Goal: Check status: Check status

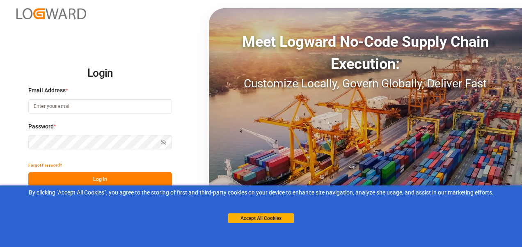
click at [87, 104] on input at bounding box center [100, 106] width 144 height 14
type input "[PERSON_NAME][EMAIL_ADDRESS][PERSON_NAME][DOMAIN_NAME]"
click at [0, 122] on html "Login Email Address * [PERSON_NAME][EMAIL_ADDRESS][PERSON_NAME][DOMAIN_NAME] Pa…" at bounding box center [261, 123] width 522 height 247
click at [98, 180] on button "Log In" at bounding box center [100, 179] width 144 height 14
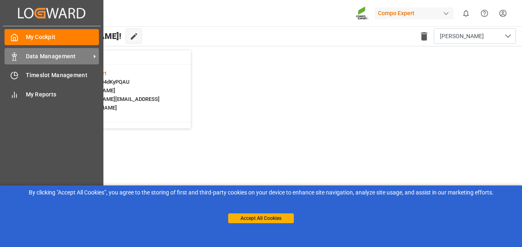
click at [20, 52] on div "Data Management Data Management" at bounding box center [52, 56] width 94 height 16
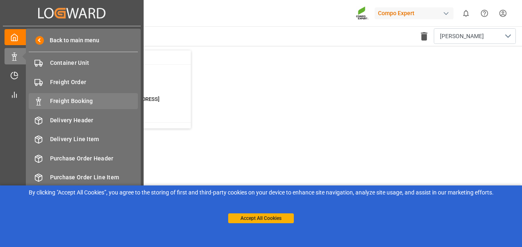
click at [75, 98] on span "Freight Booking" at bounding box center [94, 101] width 88 height 9
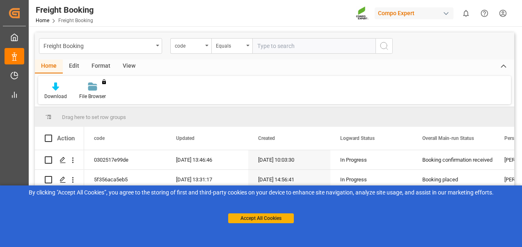
click at [281, 51] on input "text" at bounding box center [313, 46] width 123 height 16
type input "6200000427"
click at [209, 46] on div "code" at bounding box center [190, 46] width 41 height 16
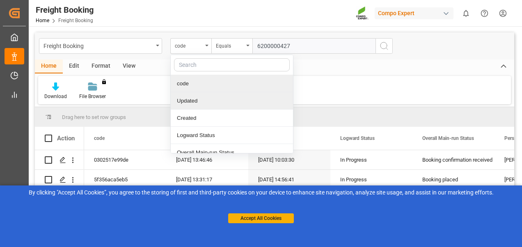
scroll to position [82, 0]
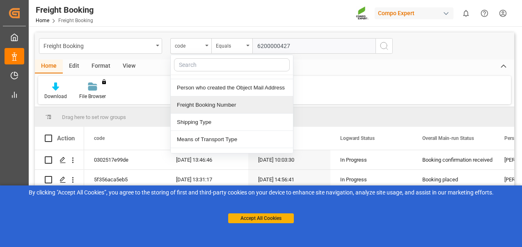
click at [207, 102] on div "Freight Booking Number" at bounding box center [232, 104] width 122 height 17
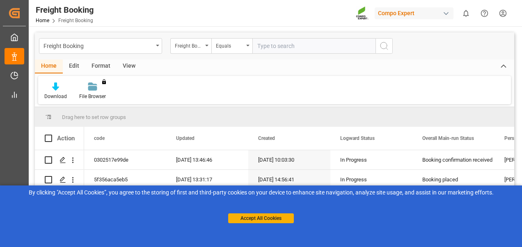
click at [285, 42] on input "text" at bounding box center [313, 46] width 123 height 16
paste input "6200000427"
type input "6200000427"
click at [240, 47] on div "Equals" at bounding box center [230, 44] width 28 height 9
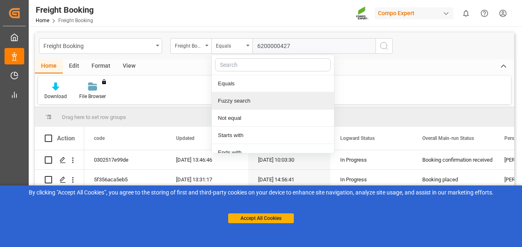
click at [234, 103] on div "Fuzzy search" at bounding box center [273, 100] width 122 height 17
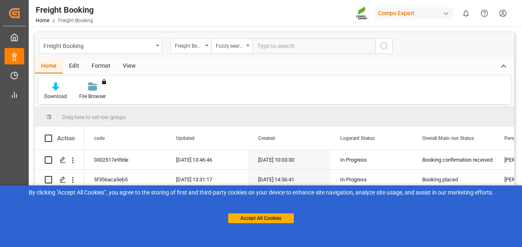
paste input "6200000427"
type input "6200000427"
click at [381, 45] on icon "search button" at bounding box center [384, 46] width 10 height 10
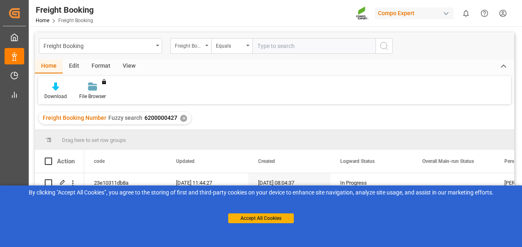
click at [195, 43] on div "Freight Booking Number" at bounding box center [189, 44] width 28 height 9
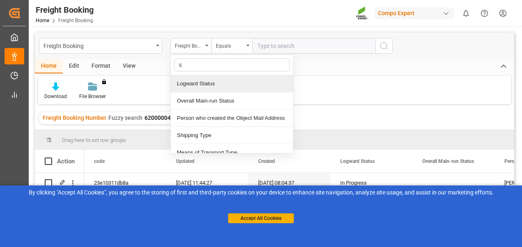
type input "sa"
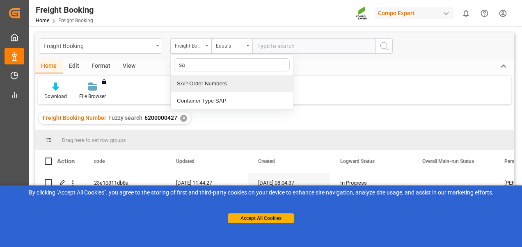
click at [201, 86] on div "SAP Order Numbers" at bounding box center [232, 83] width 122 height 17
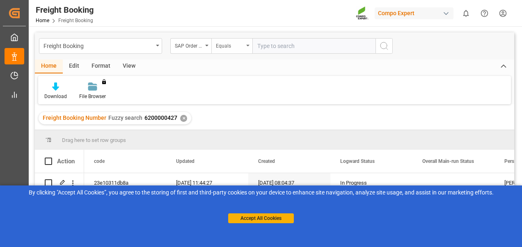
click at [233, 44] on div "Equals" at bounding box center [230, 44] width 28 height 9
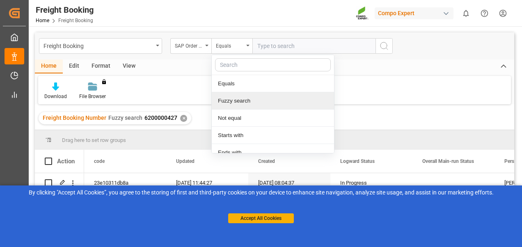
drag, startPoint x: 238, startPoint y: 98, endPoint x: 263, endPoint y: 63, distance: 42.9
click at [238, 98] on div "Fuzzy search" at bounding box center [273, 100] width 122 height 17
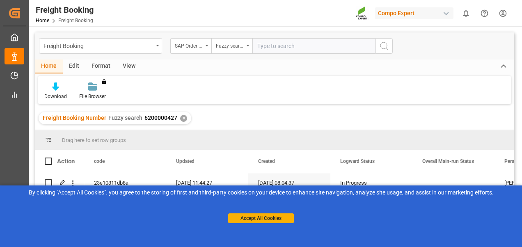
click at [276, 47] on input "text" at bounding box center [313, 46] width 123 height 16
paste input "4510360167"
type input "4510360167"
click at [384, 45] on icon "search button" at bounding box center [384, 46] width 10 height 10
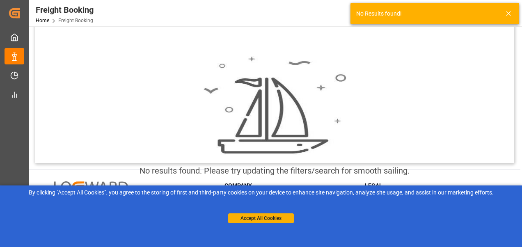
scroll to position [15, 0]
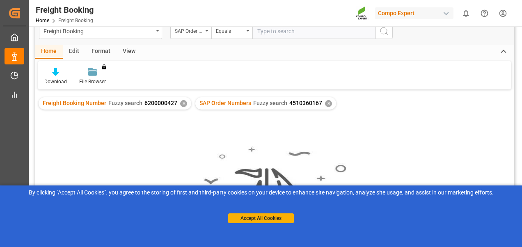
click at [184, 104] on div "✕" at bounding box center [183, 103] width 7 height 7
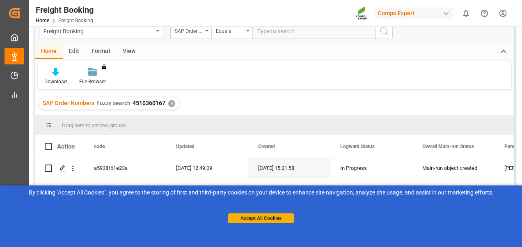
click at [271, 33] on input "text" at bounding box center [313, 31] width 123 height 16
paste input "4510360167"
type input "4510360167"
click at [231, 31] on div "Equals" at bounding box center [230, 29] width 28 height 9
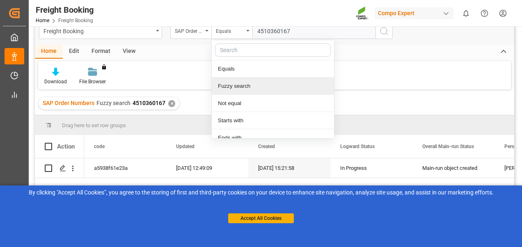
click at [238, 85] on div "Fuzzy search" at bounding box center [273, 86] width 122 height 17
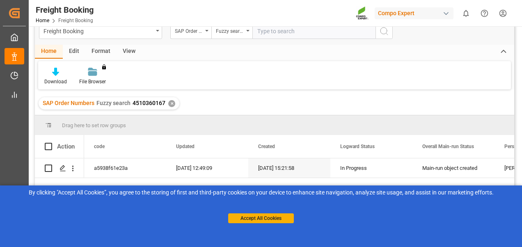
scroll to position [12, 0]
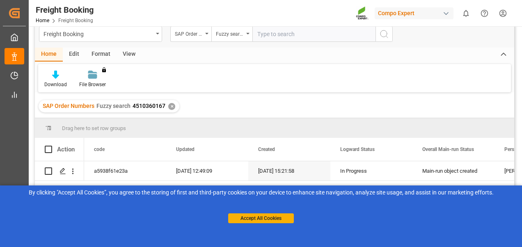
paste input "4510360167"
type input "4510360167"
click at [383, 36] on icon "search button" at bounding box center [384, 34] width 10 height 10
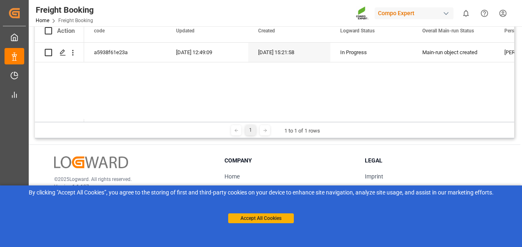
scroll to position [135, 0]
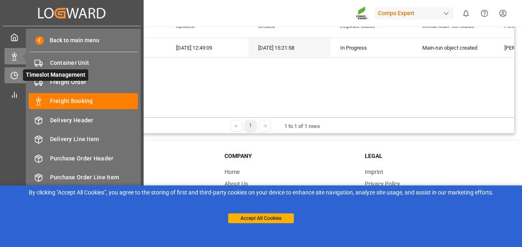
click at [21, 72] on div "Timeslot Management Timeslot Management" at bounding box center [72, 75] width 135 height 16
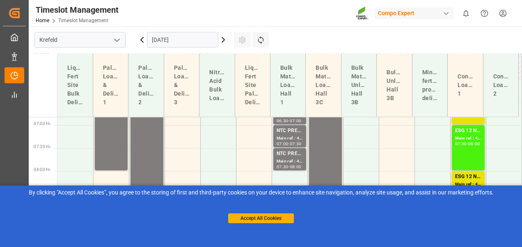
scroll to position [626, 0]
